Goal: Task Accomplishment & Management: Manage account settings

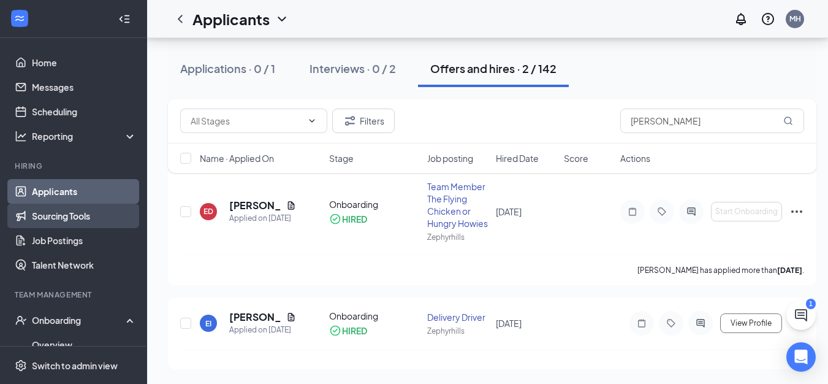
scroll to position [83, 0]
click at [72, 191] on link "Applicants" at bounding box center [84, 191] width 105 height 25
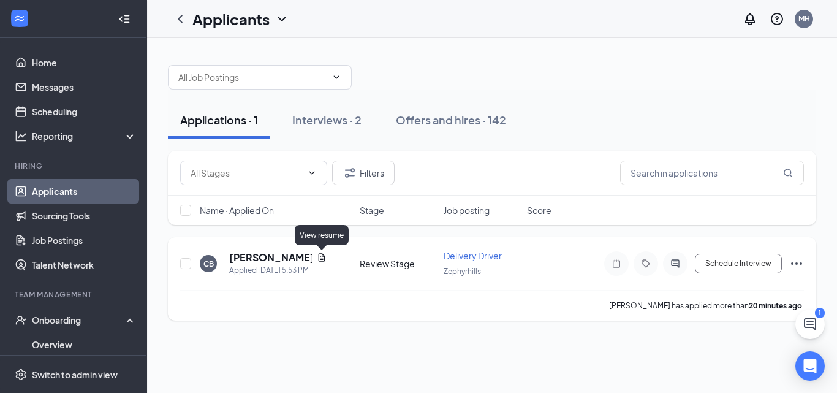
click at [322, 258] on icon "Document" at bounding box center [322, 257] width 7 height 8
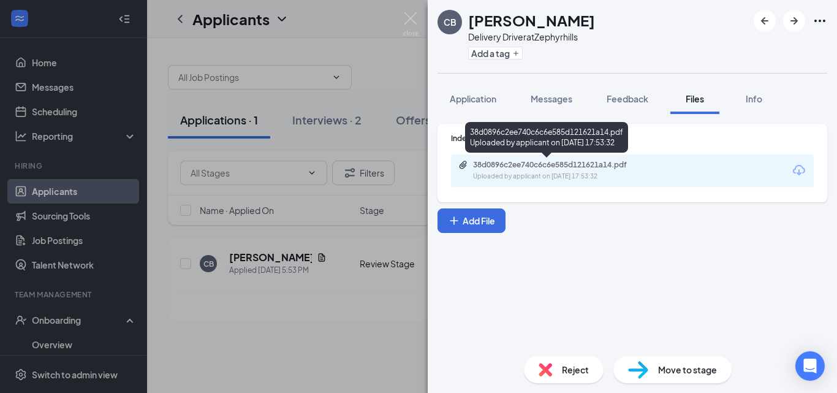
click at [535, 167] on div "38d0896c2ee740c6c6e585d121621a14.pdf" at bounding box center [559, 165] width 172 height 10
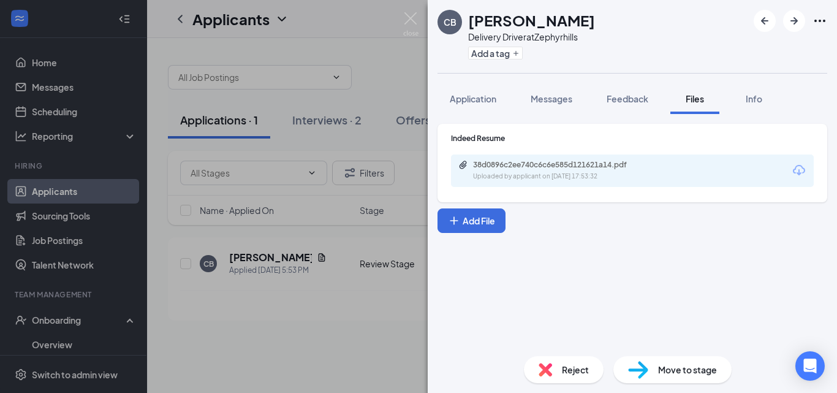
click at [554, 371] on div "Reject" at bounding box center [564, 369] width 80 height 27
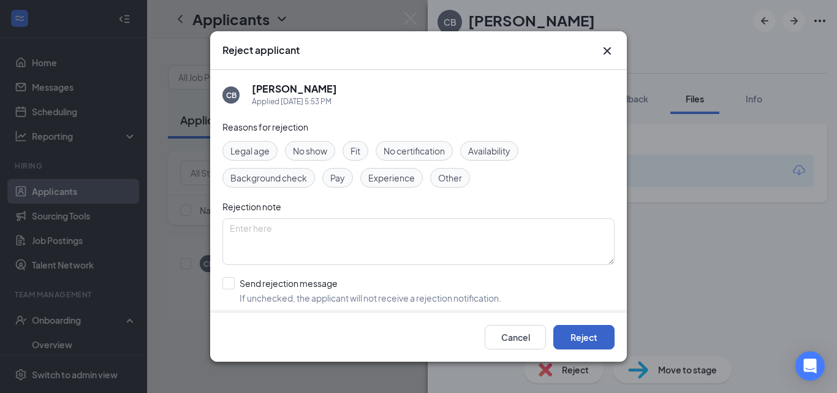
click at [587, 338] on button "Reject" at bounding box center [584, 337] width 61 height 25
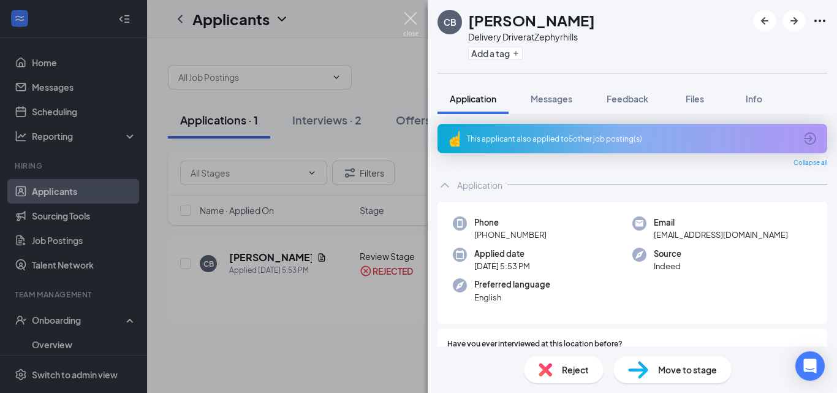
click at [416, 19] on img at bounding box center [410, 24] width 15 height 24
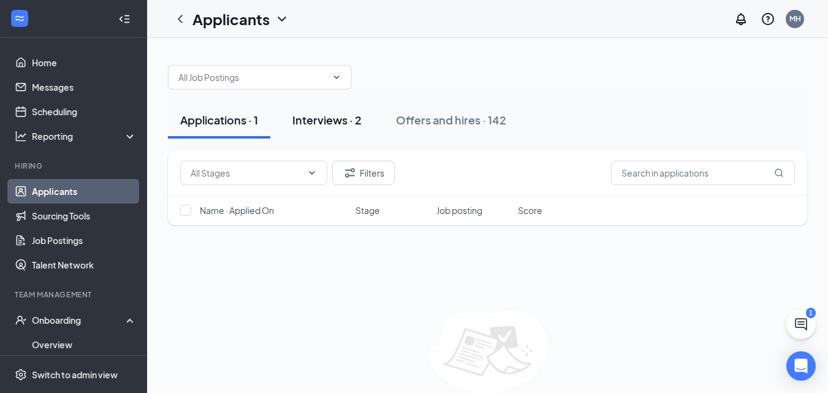
click at [332, 131] on button "Interviews · 2" at bounding box center [327, 120] width 94 height 37
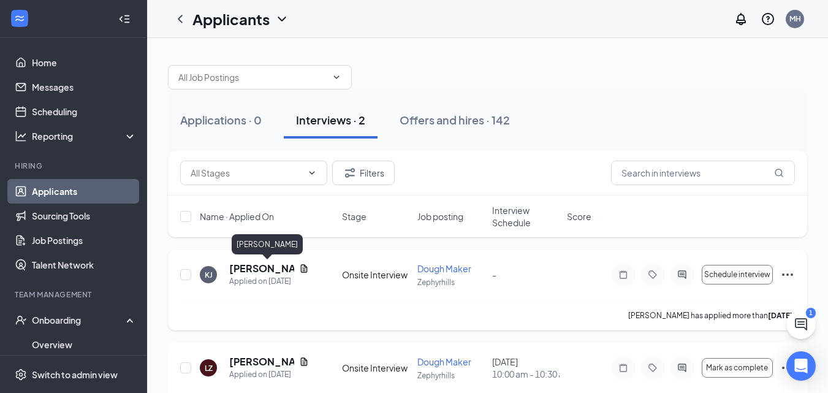
click at [269, 271] on h5 "[PERSON_NAME]" at bounding box center [261, 268] width 65 height 13
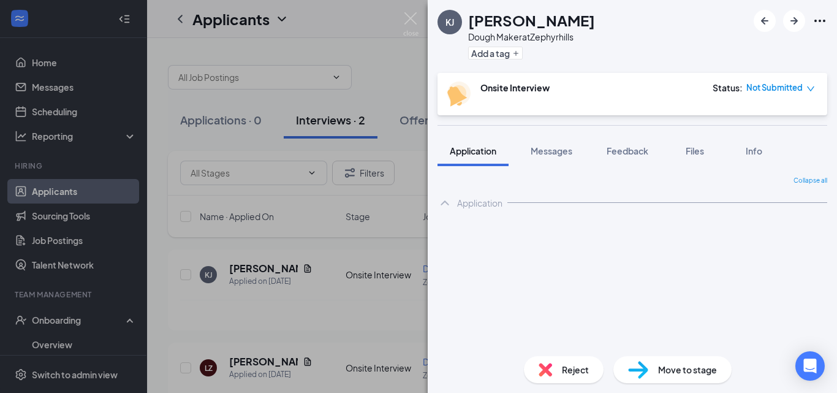
drag, startPoint x: 560, startPoint y: 354, endPoint x: 556, endPoint y: 371, distance: 18.3
click at [561, 354] on div "Reject Move to stage" at bounding box center [633, 369] width 410 height 47
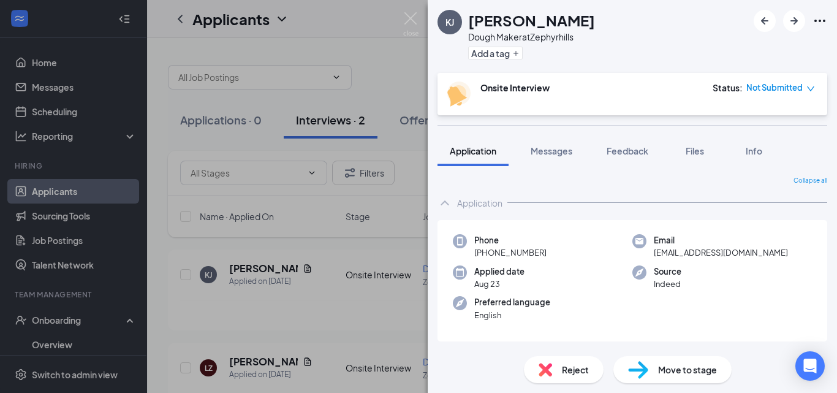
click at [555, 373] on div "Reject" at bounding box center [564, 369] width 80 height 27
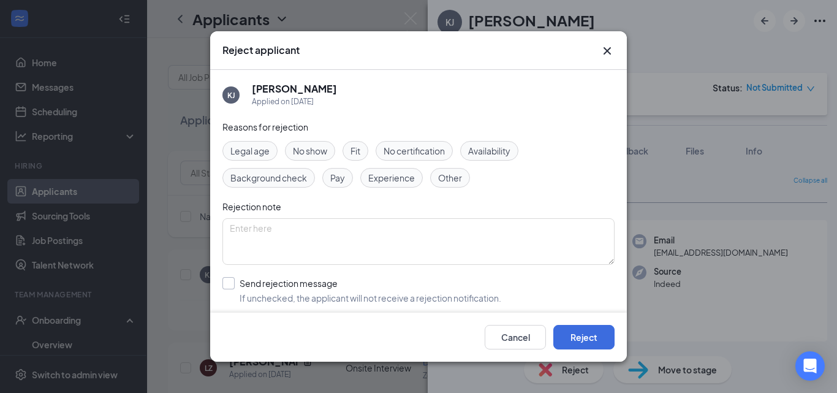
click at [226, 278] on input "Send rejection message If unchecked, the applicant will not receive a rejection…" at bounding box center [362, 290] width 279 height 27
checkbox input "true"
click at [579, 330] on button "Reject" at bounding box center [584, 337] width 61 height 25
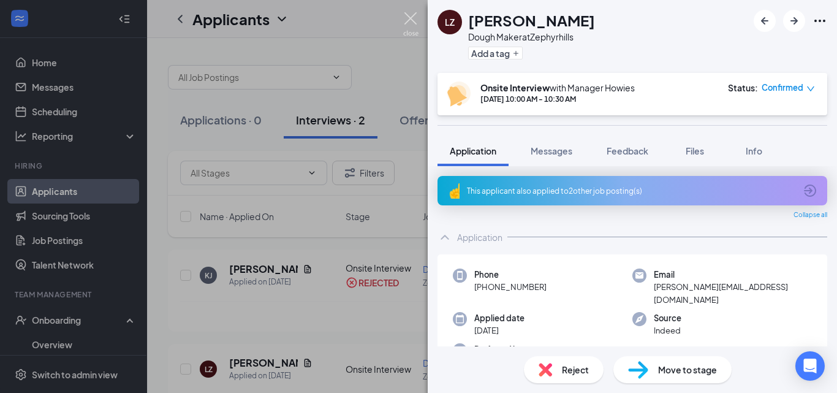
click at [406, 16] on img at bounding box center [410, 24] width 15 height 24
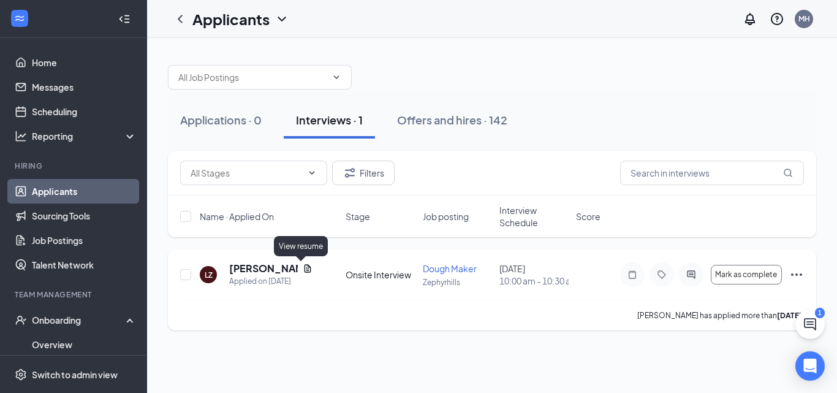
click at [305, 269] on icon "Document" at bounding box center [308, 268] width 7 height 8
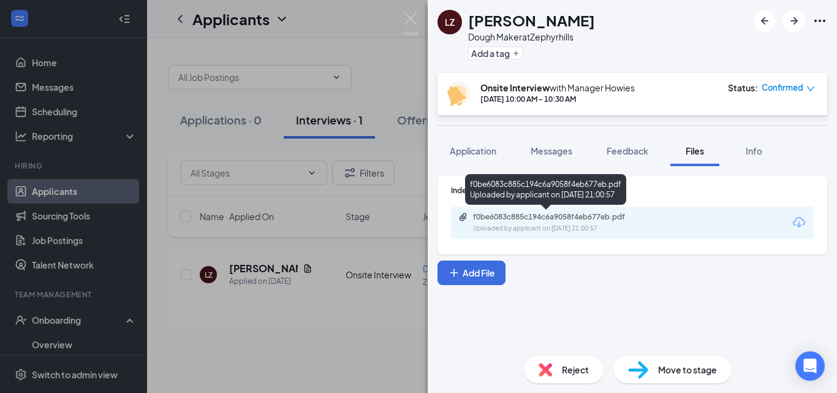
click at [524, 221] on div "f0be6083c885c194c6a9058f4eb677eb.pdf" at bounding box center [559, 217] width 172 height 10
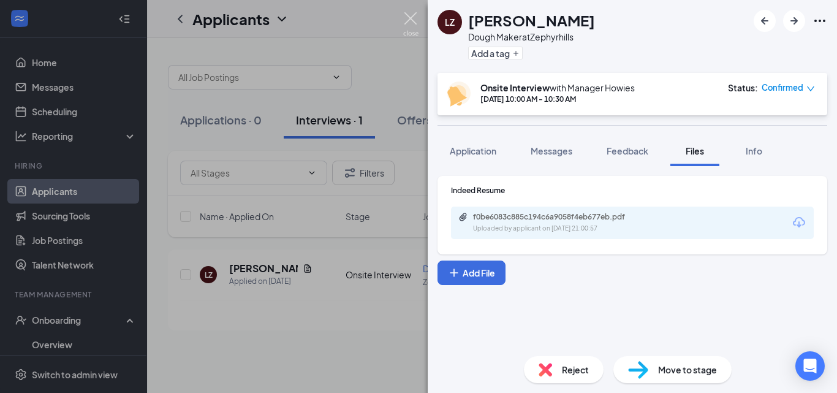
click at [411, 17] on img at bounding box center [410, 24] width 15 height 24
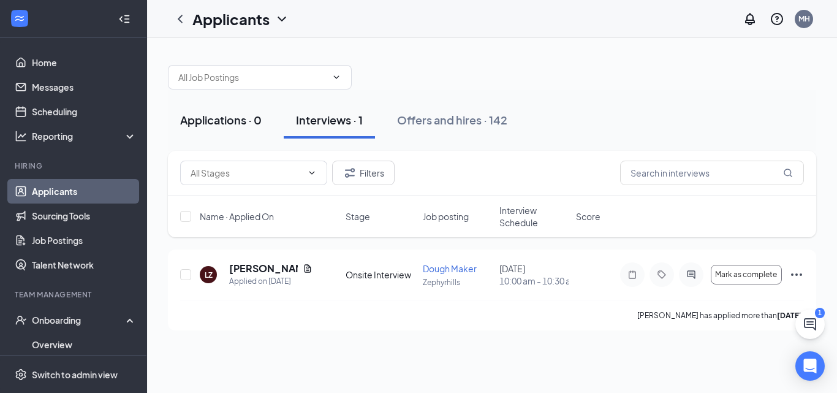
click at [225, 121] on div "Applications · 0" at bounding box center [221, 119] width 82 height 15
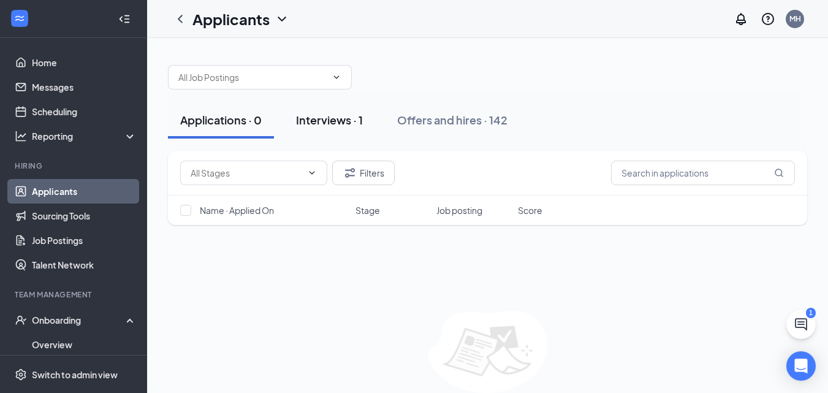
click at [355, 124] on div "Interviews · 1" at bounding box center [329, 119] width 67 height 15
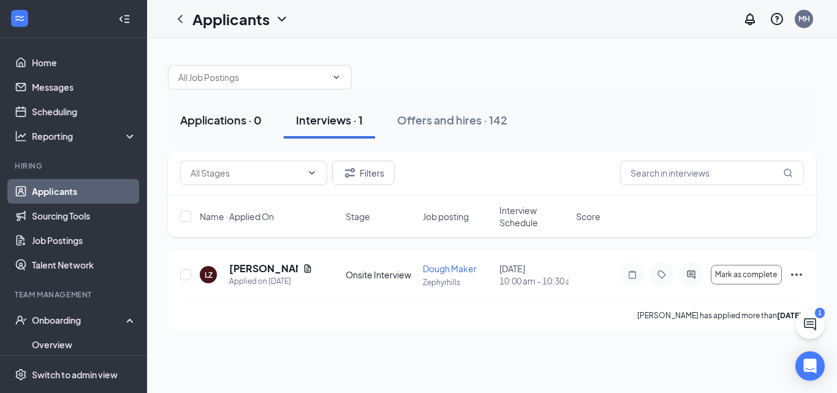
click at [245, 123] on div "Applications · 0" at bounding box center [221, 119] width 82 height 15
